Goal: Task Accomplishment & Management: Manage account settings

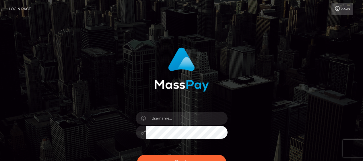
click at [165, 119] on input "text" at bounding box center [187, 117] width 82 height 13
type input "[EMAIL_ADDRESS][DOMAIN_NAME]"
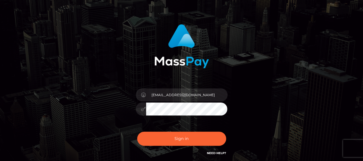
scroll to position [24, 0]
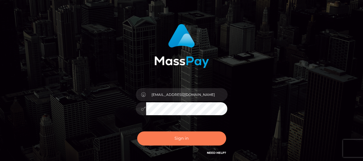
click at [192, 136] on button "Sign in" at bounding box center [181, 138] width 89 height 14
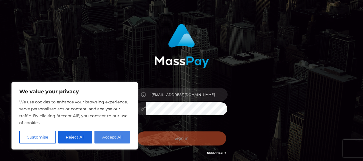
click at [110, 134] on button "Accept All" at bounding box center [113, 136] width 36 height 13
checkbox input "true"
